Goal: Obtain resource: Download file/media

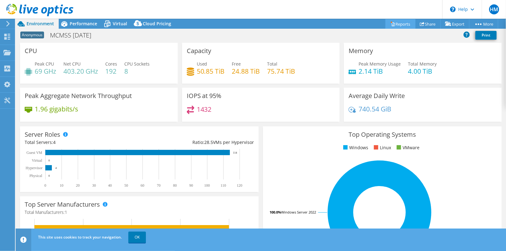
click at [401, 25] on link "Reports" at bounding box center [401, 24] width 30 height 10
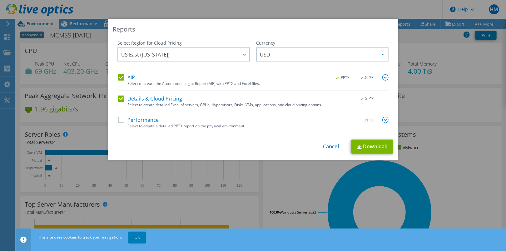
click at [122, 120] on label "Performance" at bounding box center [138, 120] width 41 height 6
click at [0, 0] on input "Performance" at bounding box center [0, 0] width 0 height 0
click at [386, 119] on img at bounding box center [386, 120] width 6 height 6
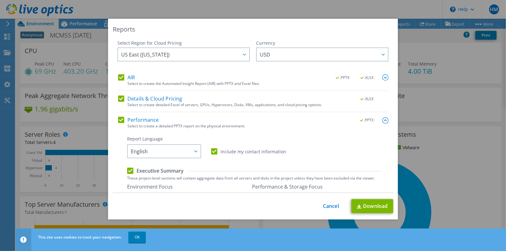
click at [383, 120] on img at bounding box center [386, 121] width 6 height 6
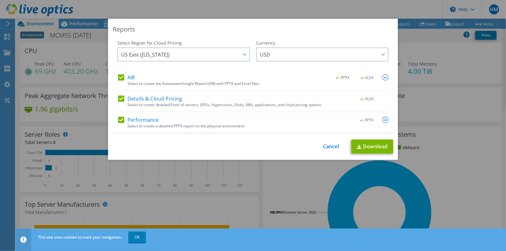
click at [384, 77] on img at bounding box center [386, 77] width 6 height 6
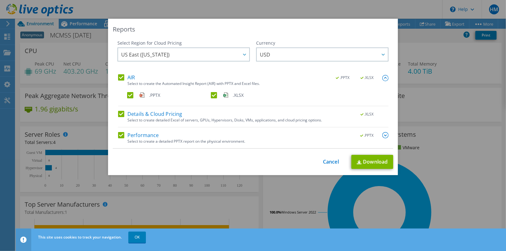
click at [384, 77] on img at bounding box center [386, 78] width 6 height 6
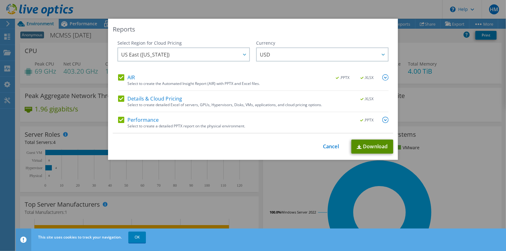
click at [375, 146] on link "Download" at bounding box center [373, 147] width 42 height 14
click at [330, 148] on link "Cancel" at bounding box center [331, 147] width 16 height 6
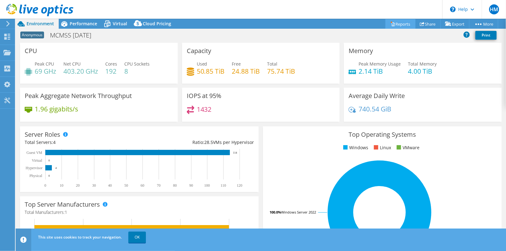
click at [400, 23] on link "Reports" at bounding box center [401, 24] width 30 height 10
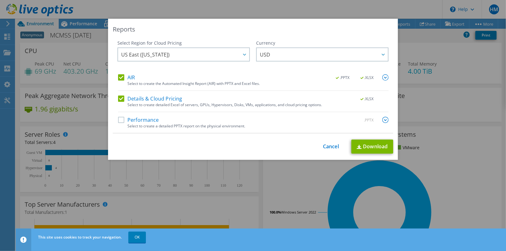
click at [119, 121] on label "Performance" at bounding box center [138, 120] width 41 height 6
click at [0, 0] on input "Performance" at bounding box center [0, 0] width 0 height 0
click at [366, 146] on link "Download" at bounding box center [373, 147] width 42 height 14
click at [480, 69] on div "Reports Select Region for Cloud Pricing Asia Pacific ([GEOGRAPHIC_DATA]) [GEOGR…" at bounding box center [253, 126] width 506 height 214
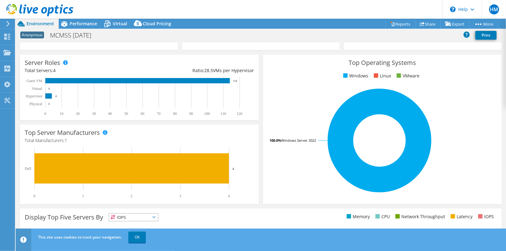
scroll to position [166, 0]
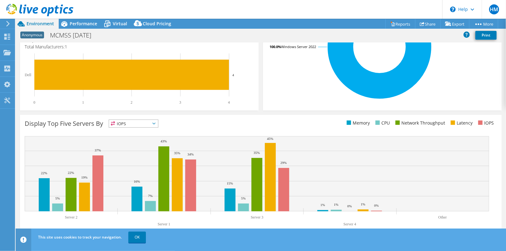
click at [138, 126] on span "IOPS" at bounding box center [133, 124] width 49 height 8
click at [125, 130] on li "IOPS" at bounding box center [133, 132] width 49 height 9
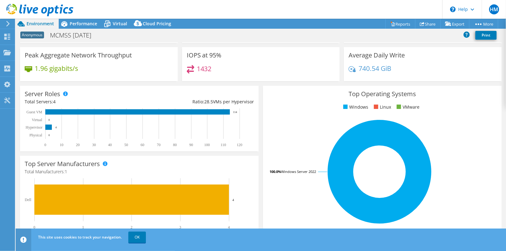
scroll to position [9, 0]
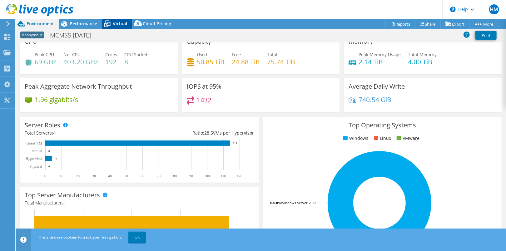
click at [116, 23] on span "Virtual" at bounding box center [120, 24] width 14 height 6
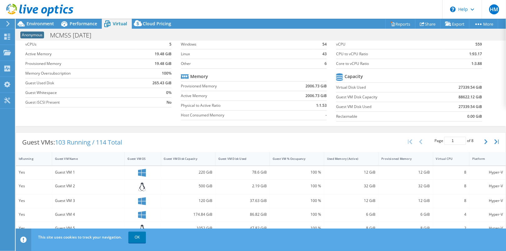
scroll to position [0, 0]
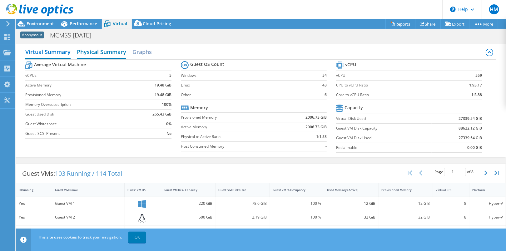
click at [117, 52] on h2 "Physical Summary" at bounding box center [101, 53] width 49 height 14
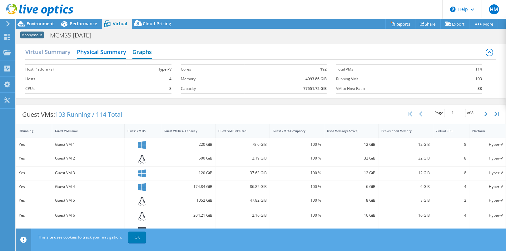
click at [139, 51] on h2 "Graphs" at bounding box center [142, 53] width 19 height 14
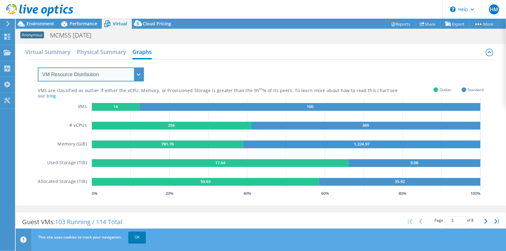
click at [122, 75] on select "VM Resource Distribution Provisioning Contrast Over Provisioning" at bounding box center [91, 75] width 106 height 14
click at [38, 68] on select "VM Resource Distribution Provisioning Contrast Over Provisioning" at bounding box center [91, 75] width 106 height 14
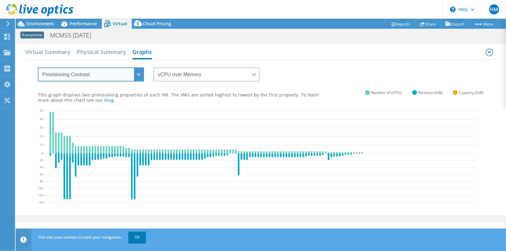
click at [116, 78] on select "VM Resource Distribution Provisioning Contrast Over Provisioning" at bounding box center [91, 75] width 106 height 14
click at [38, 68] on select "VM Resource Distribution Provisioning Contrast Over Provisioning" at bounding box center [91, 75] width 106 height 14
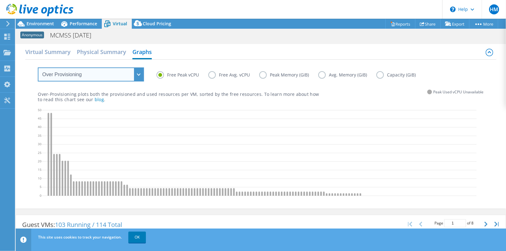
click at [115, 76] on select "VM Resource Distribution Provisioning Contrast Over Provisioning" at bounding box center [91, 75] width 106 height 14
click at [38, 68] on select "VM Resource Distribution Provisioning Contrast Over Provisioning" at bounding box center [91, 75] width 106 height 14
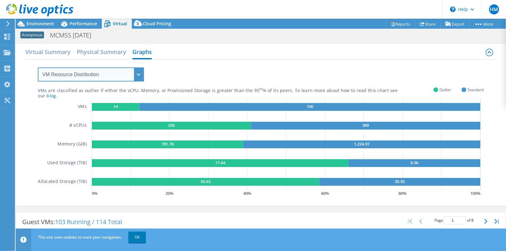
click at [115, 73] on select "VM Resource Distribution Provisioning Contrast Over Provisioning" at bounding box center [91, 75] width 106 height 14
select select "Provisioning Contrast"
click at [38, 68] on select "VM Resource Distribution Provisioning Contrast Over Provisioning" at bounding box center [91, 75] width 106 height 14
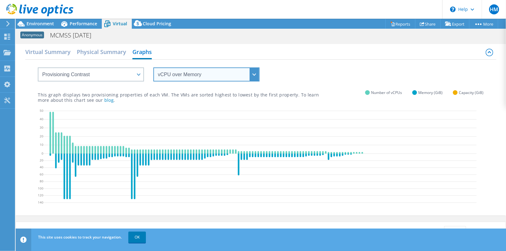
click at [198, 78] on select "vCPU over Memory vCPU over Capacity Memory over vCPU Memory over Capacity Capac…" at bounding box center [206, 75] width 106 height 14
click at [153, 68] on select "vCPU over Memory vCPU over Capacity Memory over vCPU Memory over Capacity Capac…" at bounding box center [206, 75] width 106 height 14
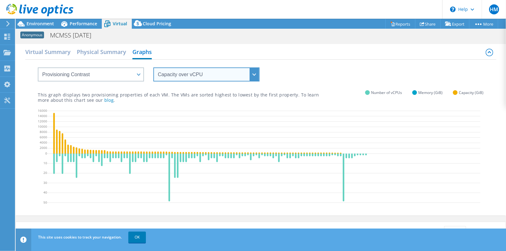
click at [200, 73] on select "vCPU over Memory vCPU over Capacity Memory over vCPU Memory over Capacity Capac…" at bounding box center [206, 75] width 106 height 14
select select "vCPU over Capacity"
click at [153, 68] on select "vCPU over Memory vCPU over Capacity Memory over vCPU Memory over Capacity Capac…" at bounding box center [206, 75] width 106 height 14
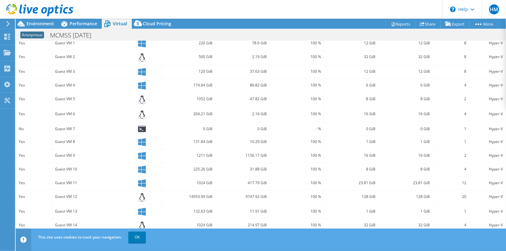
scroll to position [235, 0]
